Goal: Task Accomplishment & Management: Use online tool/utility

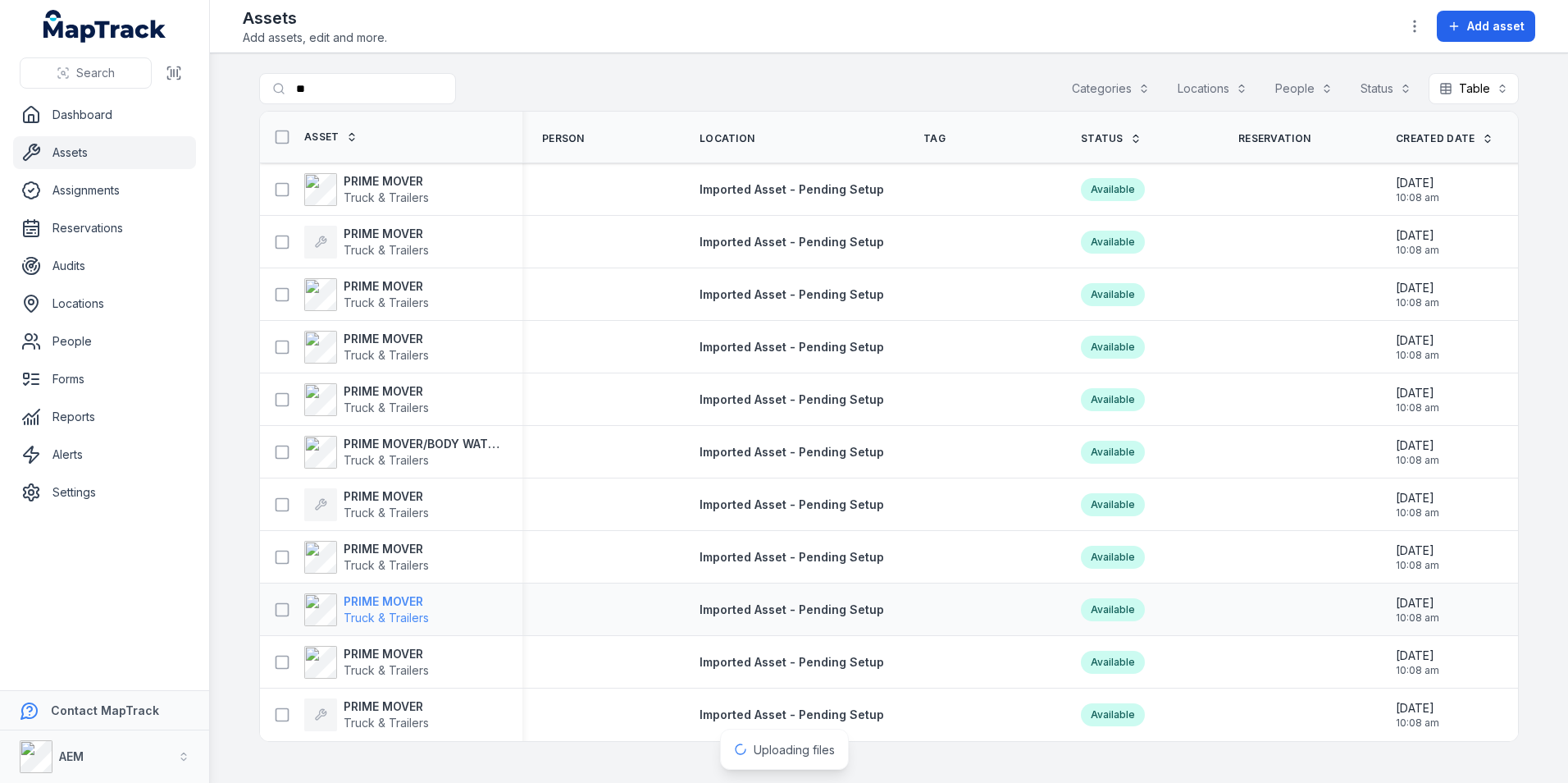
click at [400, 601] on strong "PRIME MOVER" at bounding box center [386, 601] width 85 height 16
click at [403, 497] on strong "PRIME MOVER" at bounding box center [386, 496] width 85 height 16
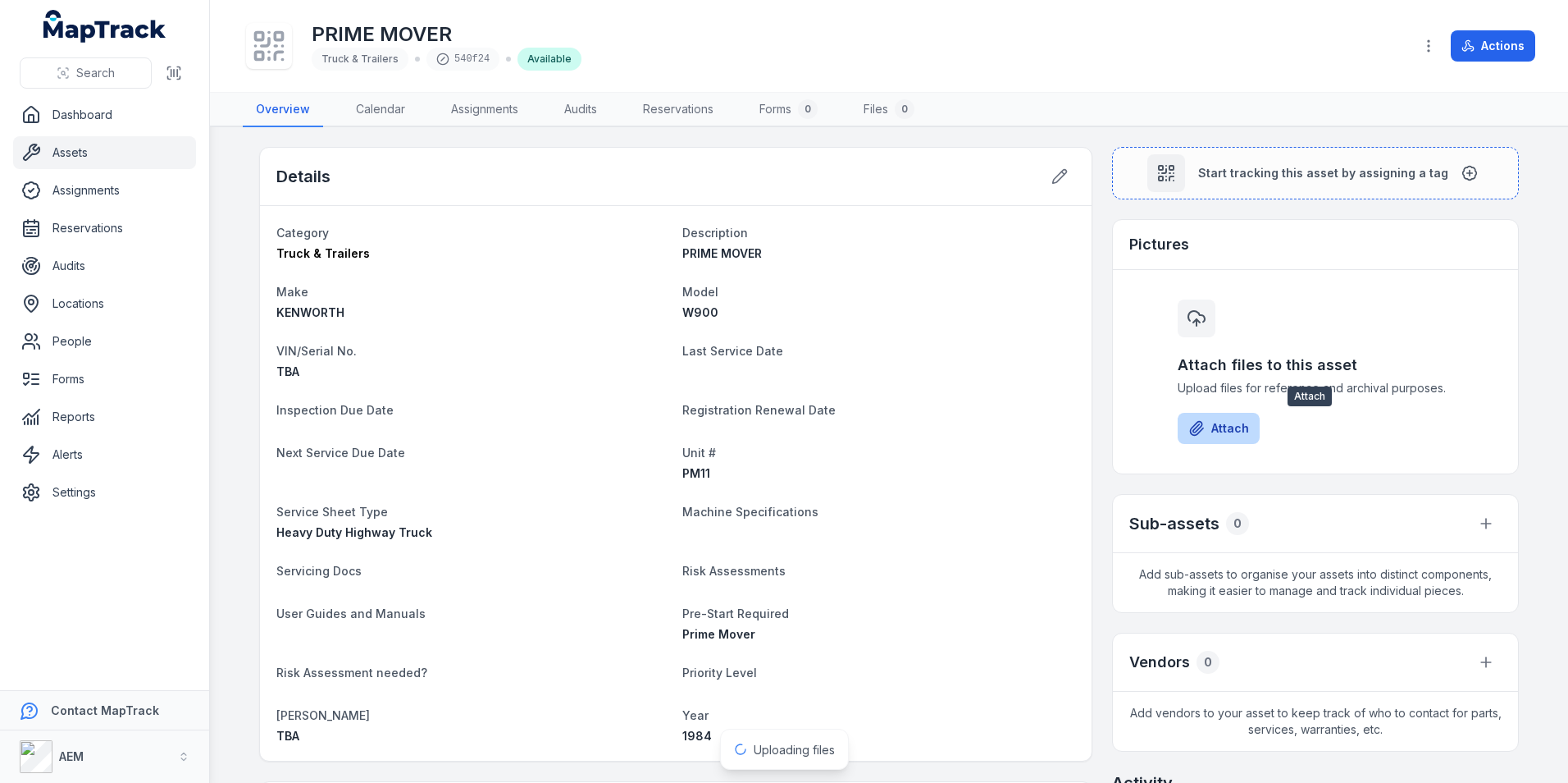
click at [1242, 427] on button "Attach" at bounding box center [1218, 428] width 82 height 31
